Goal: Information Seeking & Learning: Learn about a topic

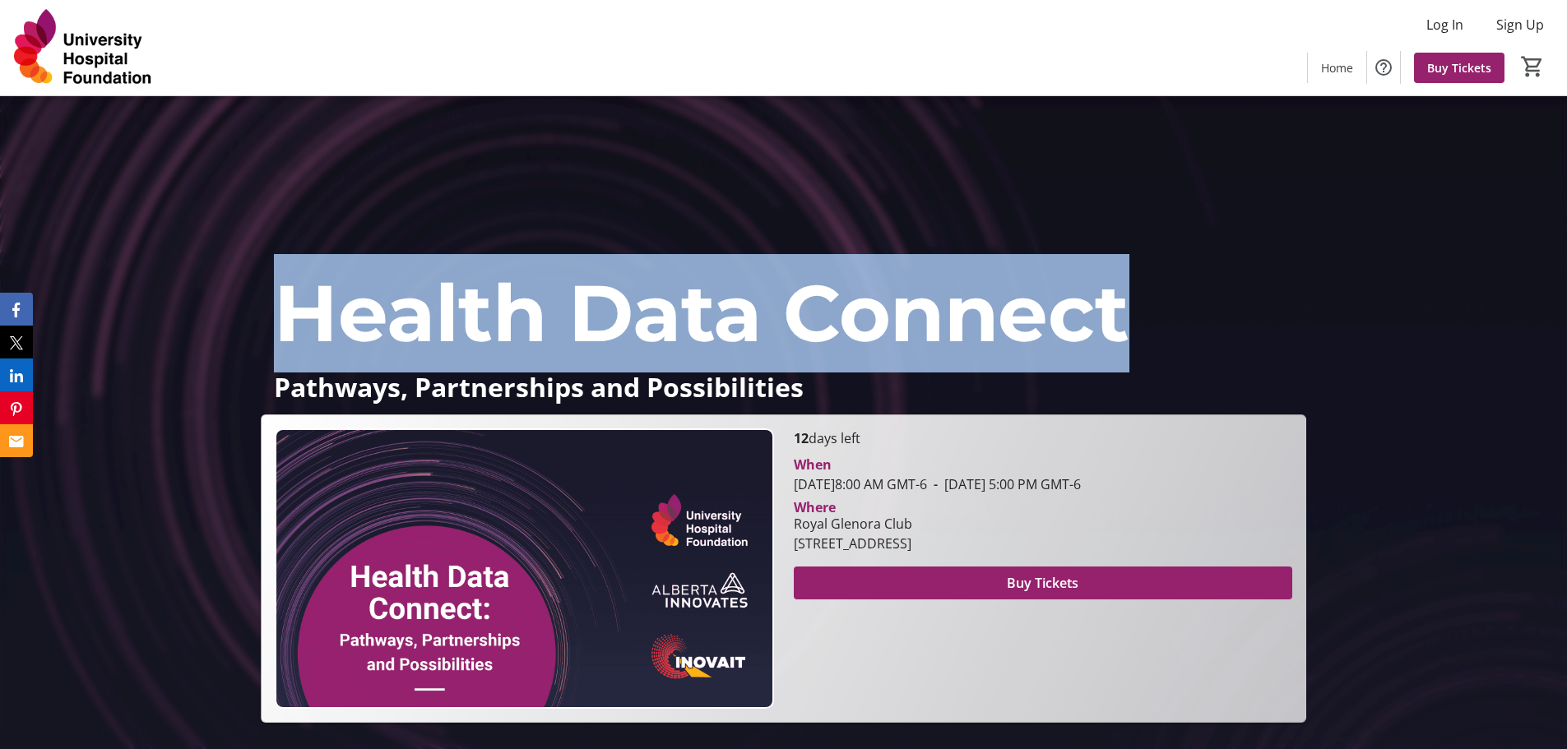
drag, startPoint x: 281, startPoint y: 313, endPoint x: 1134, endPoint y: 312, distance: 852.3
click at [1134, 312] on p "Health Data Connect" at bounding box center [783, 313] width 1018 height 118
copy span "Health Data Connect"
click at [1301, 356] on h1 "Health Data Connect" at bounding box center [783, 313] width 1045 height 118
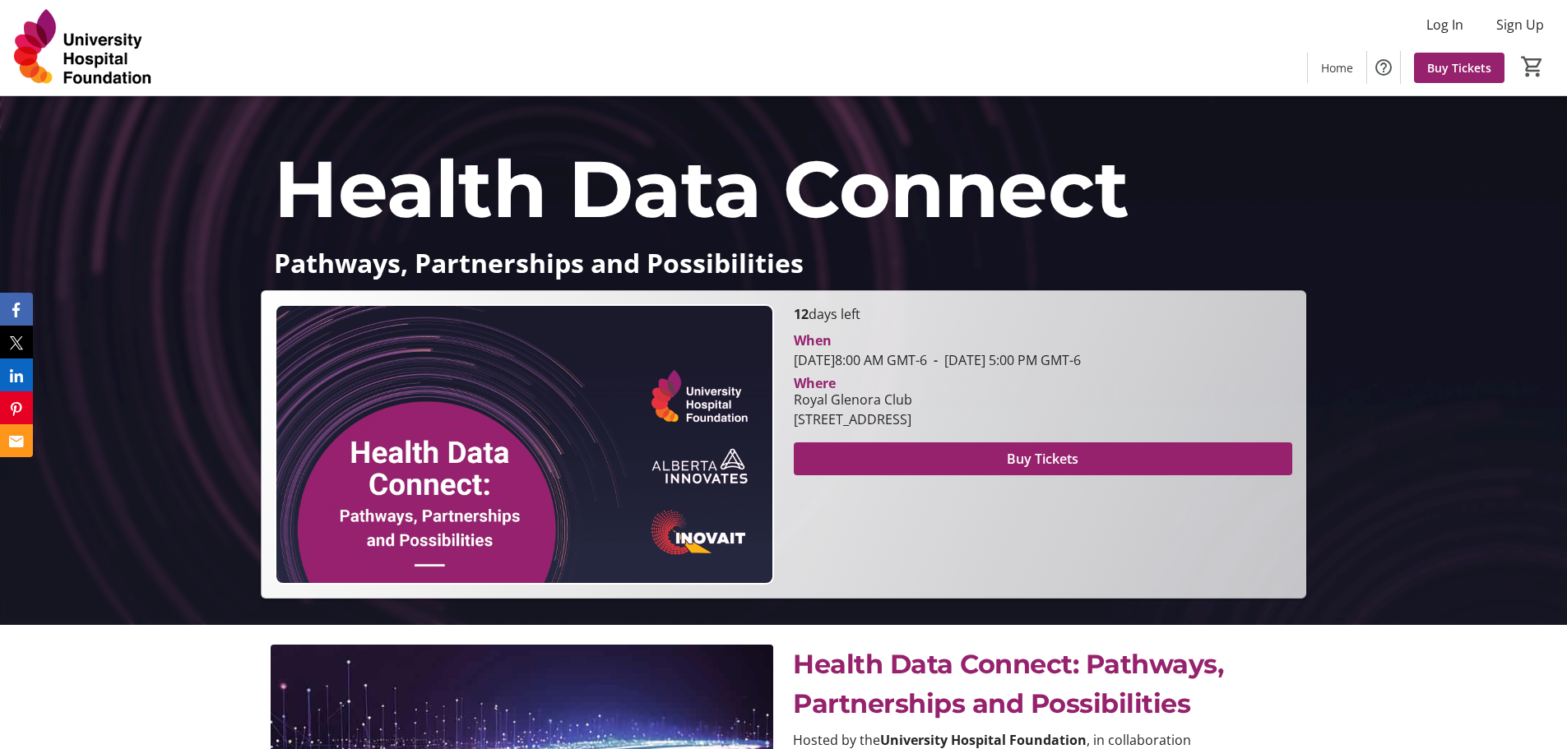
scroll to position [411, 0]
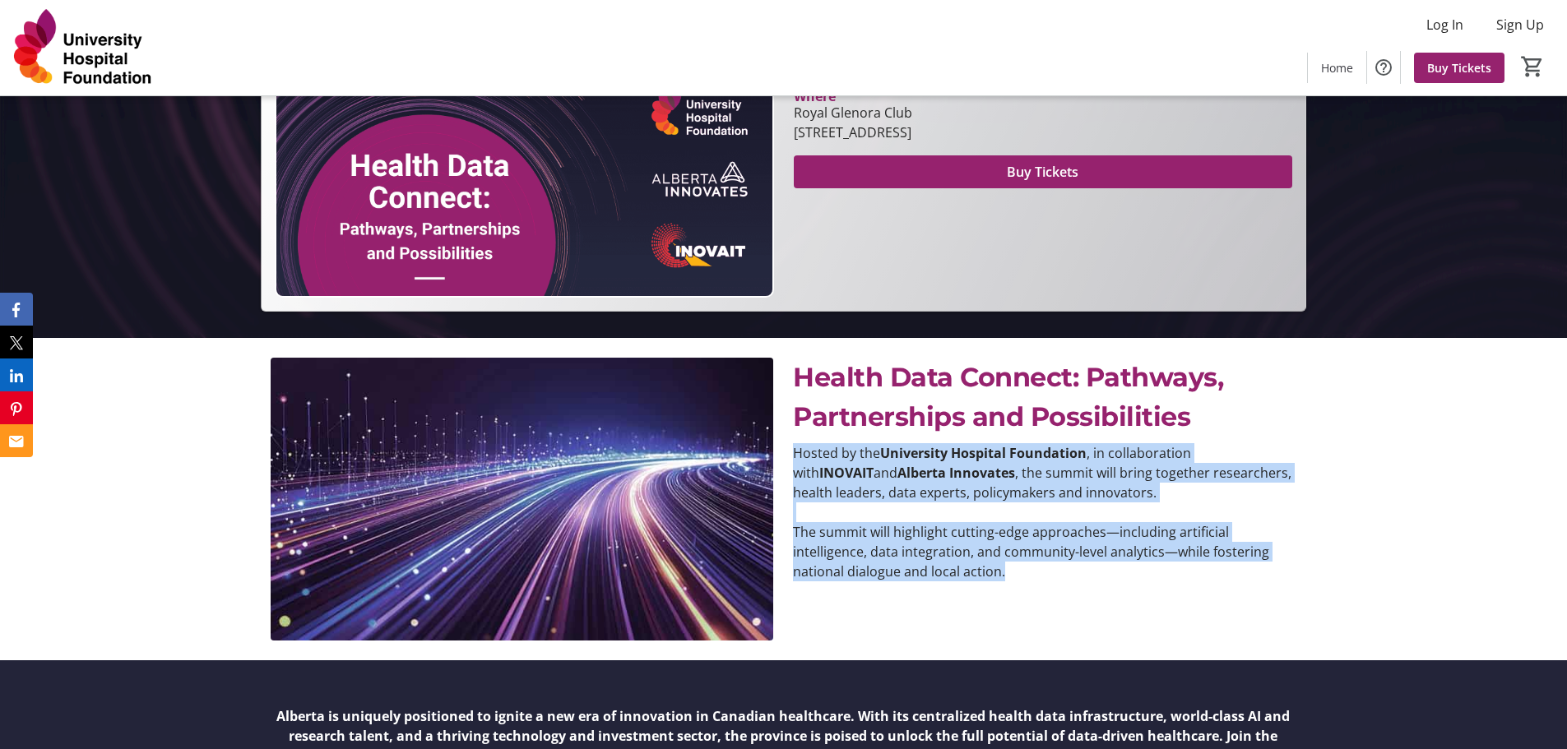
drag, startPoint x: 804, startPoint y: 451, endPoint x: 1018, endPoint y: 578, distance: 249.0
click at [1018, 578] on div "Hosted by the University Hospital Foundation , in collaboration with INOVAIT an…" at bounding box center [1044, 512] width 503 height 138
copy div "Hosted by the University Hospital Foundation , in collaboration with INOVAIT an…"
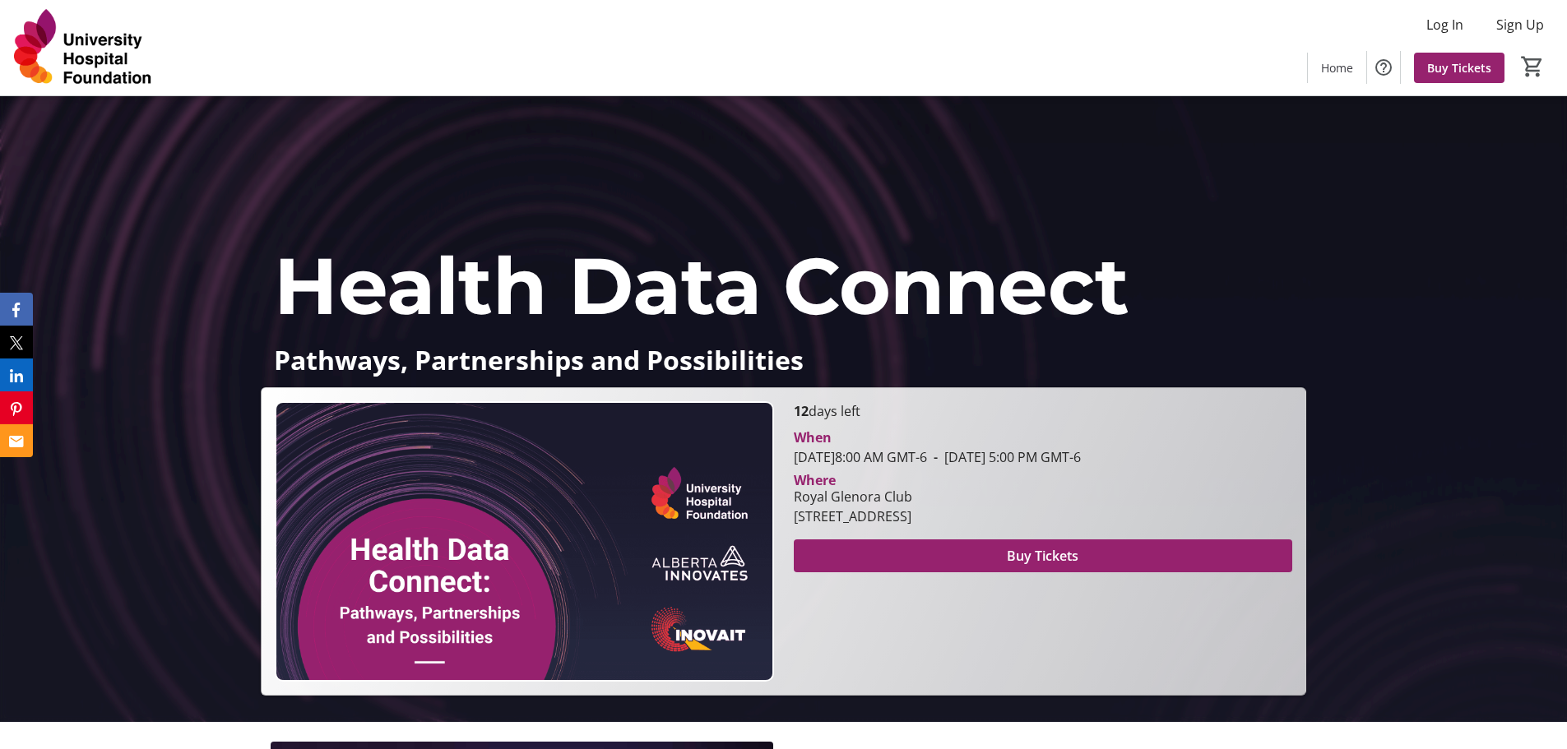
scroll to position [0, 0]
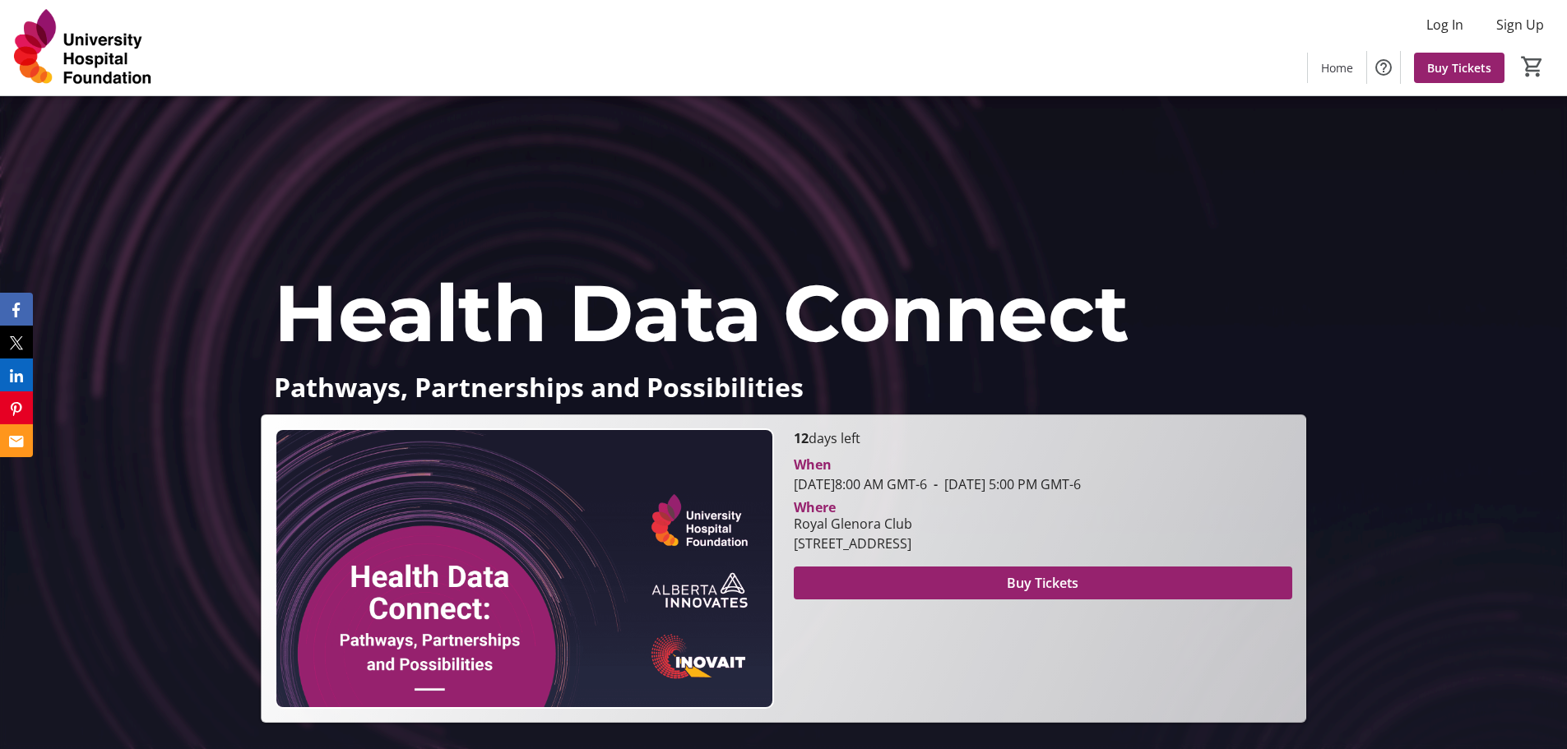
drag, startPoint x: 794, startPoint y: 503, endPoint x: 1101, endPoint y: 541, distance: 309.1
click at [1101, 541] on div "Where [GEOGRAPHIC_DATA] [STREET_ADDRESS]" at bounding box center [1043, 527] width 499 height 53
copy div "Where [GEOGRAPHIC_DATA] [STREET_ADDRESS]"
